Goal: Find specific page/section

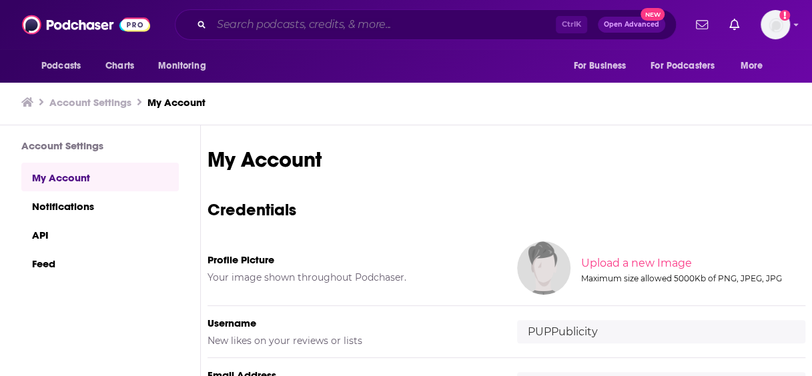
click at [239, 26] on input "Search podcasts, credits, & more..." at bounding box center [383, 24] width 344 height 21
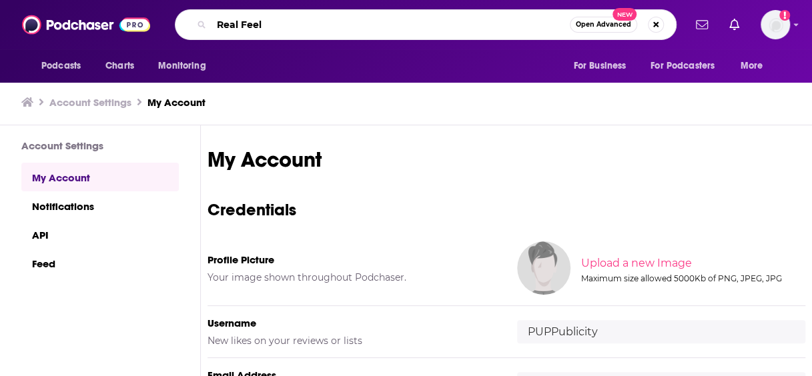
type input "Real Feels"
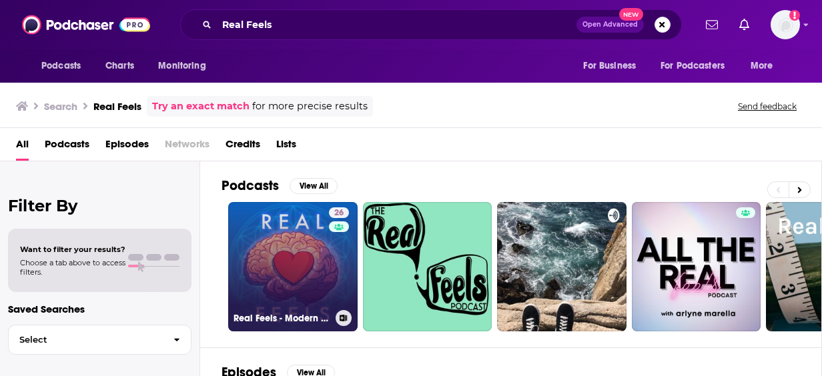
click at [318, 237] on link "26 Real Feels - Modern Masculinity with [PERSON_NAME]" at bounding box center [292, 266] width 129 height 129
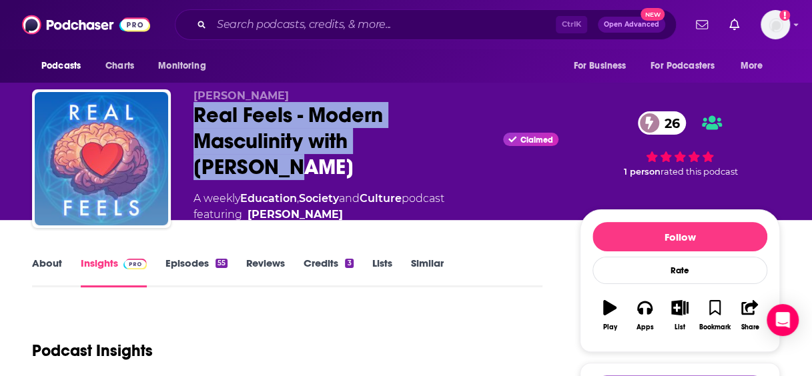
drag, startPoint x: 471, startPoint y: 156, endPoint x: 195, endPoint y: 131, distance: 276.7
click at [195, 131] on div "Real Feels - Modern Masculinity with [PERSON_NAME] Claimed 26" at bounding box center [375, 141] width 365 height 78
copy h2 "Real Feels - Modern Masculinity with [PERSON_NAME]"
